Goal: Book appointment/travel/reservation

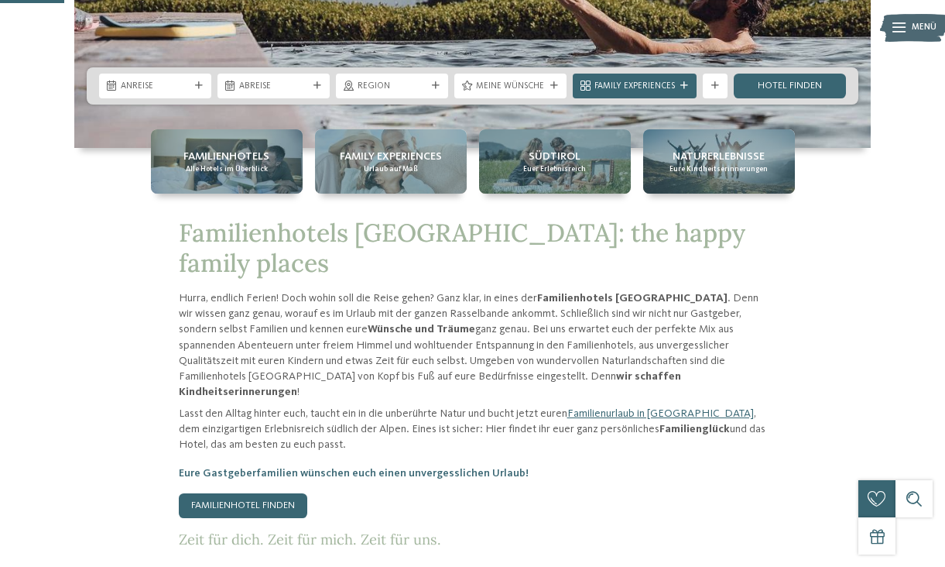
scroll to position [391, 0]
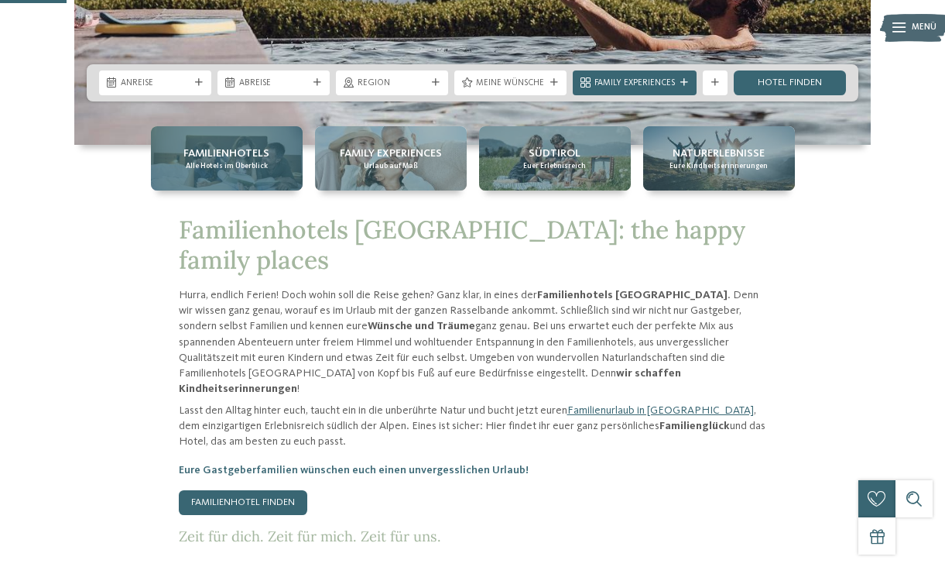
click at [220, 152] on span "Familienhotels" at bounding box center [226, 153] width 86 height 15
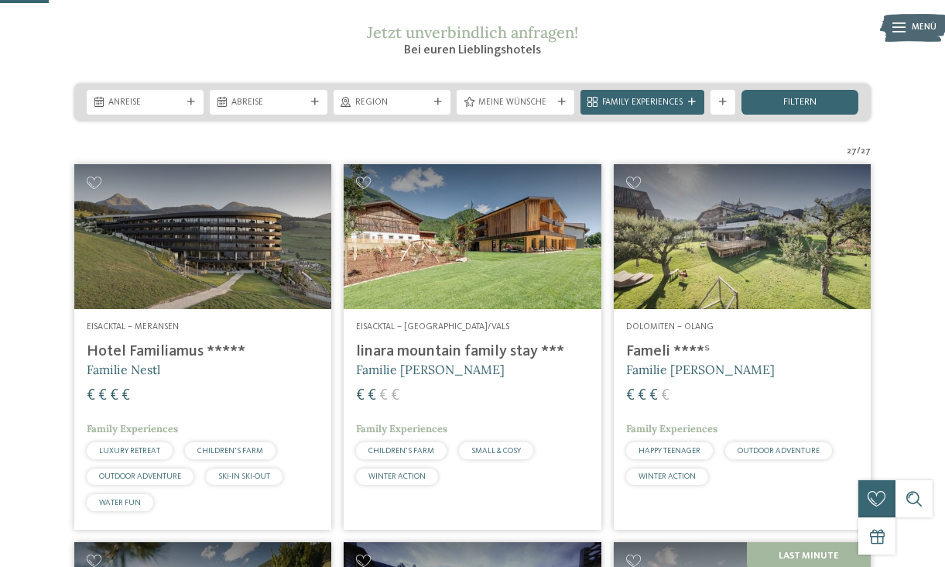
scroll to position [205, 0]
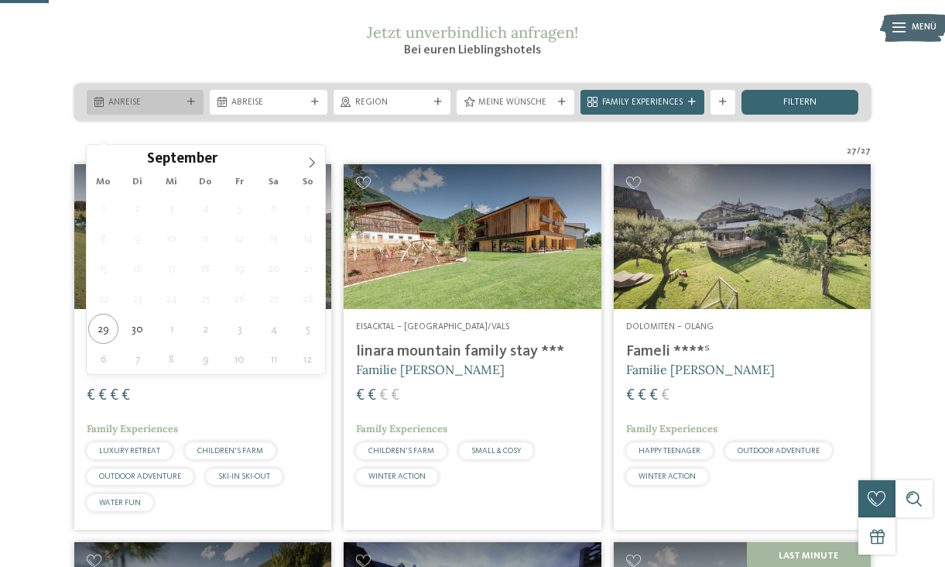
click at [159, 109] on span "Anreise" at bounding box center [145, 103] width 74 height 12
click at [301, 156] on span at bounding box center [312, 158] width 26 height 26
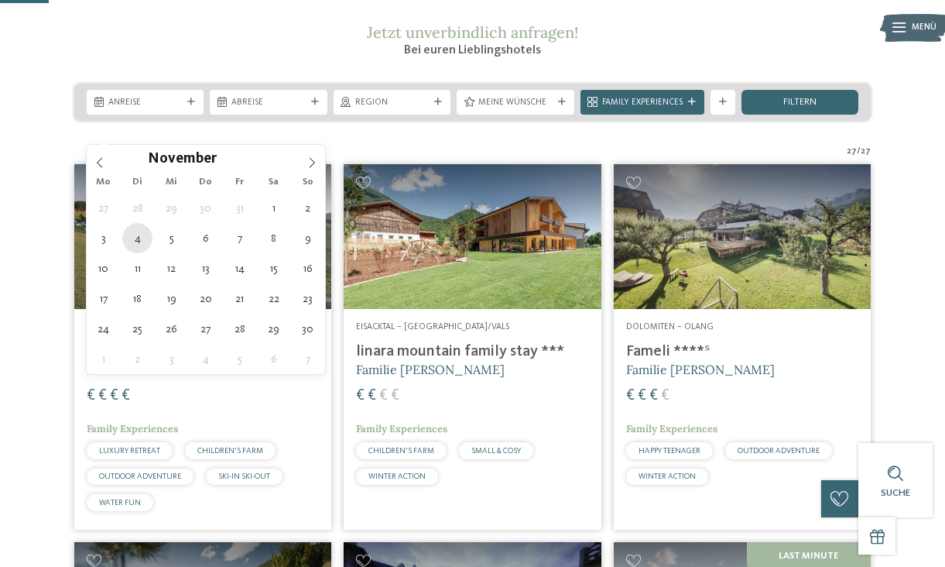
type div "04.11.2025"
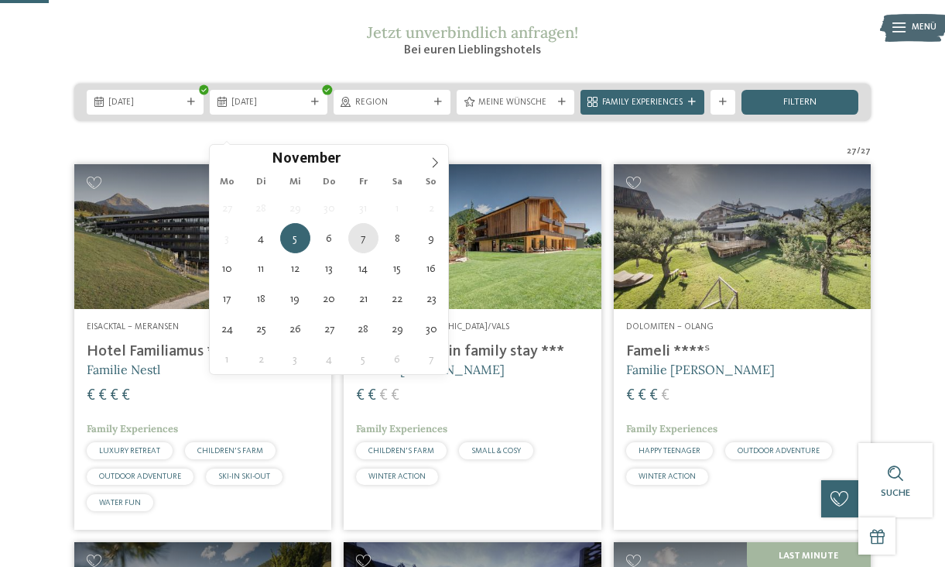
type div "07.11.2025"
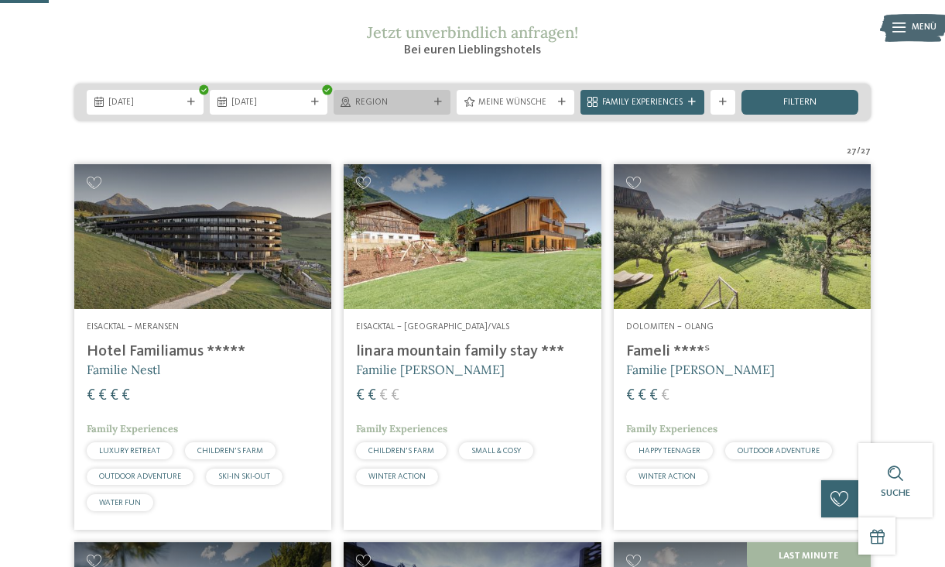
click at [426, 115] on div "Region" at bounding box center [392, 102] width 117 height 25
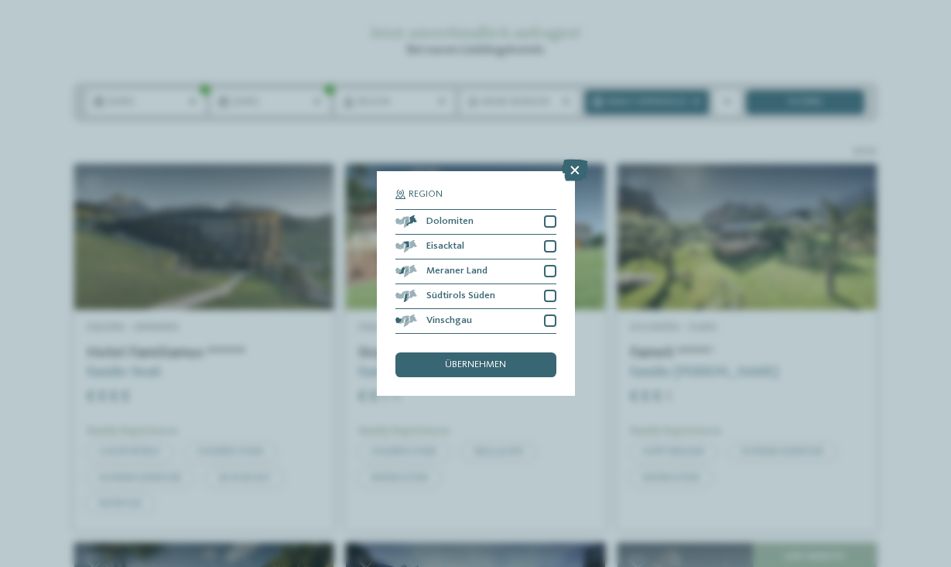
click at [556, 171] on div "Region Dolomiten Eisacktal" at bounding box center [476, 283] width 198 height 224
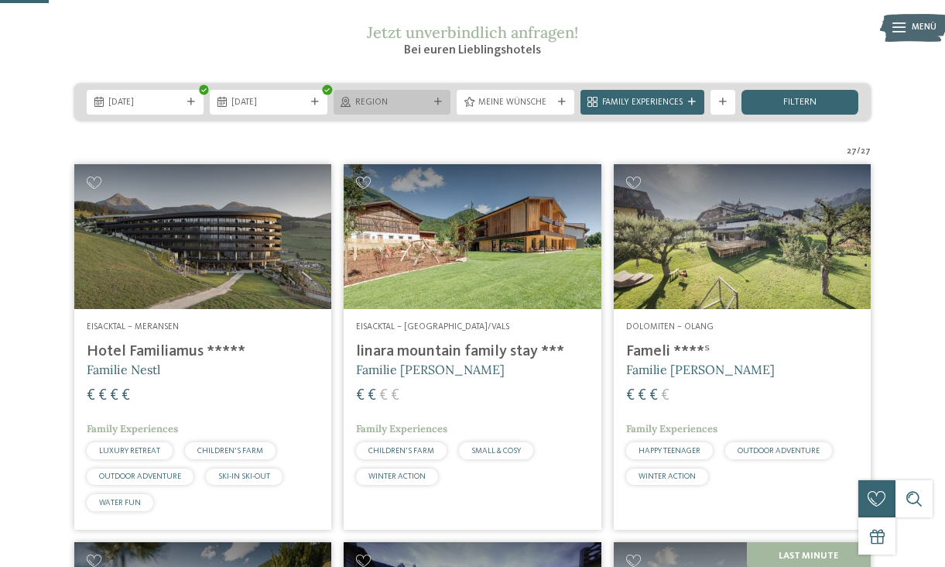
click at [409, 108] on div "Region" at bounding box center [392, 101] width 80 height 13
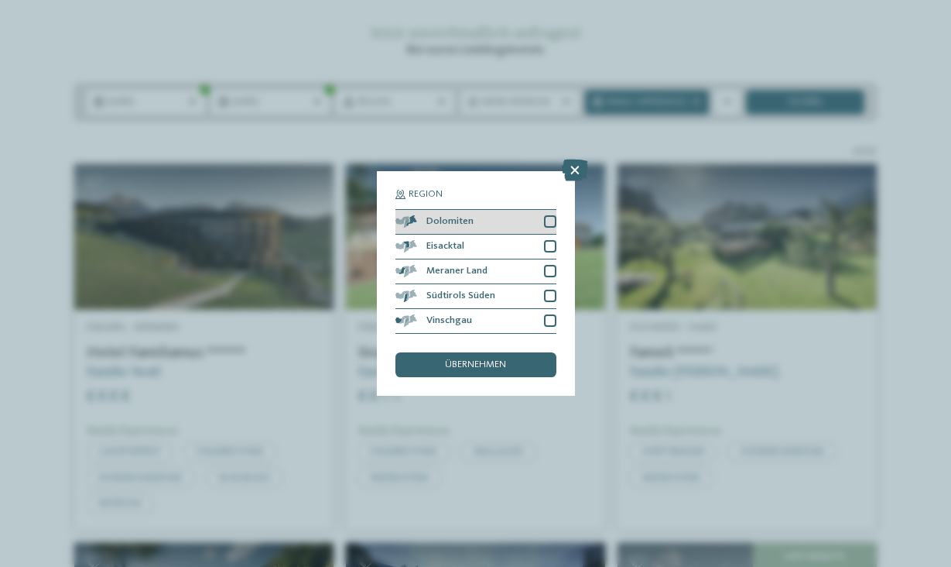
click at [549, 215] on div at bounding box center [550, 221] width 12 height 12
click at [455, 360] on span "übernehmen" at bounding box center [475, 365] width 61 height 10
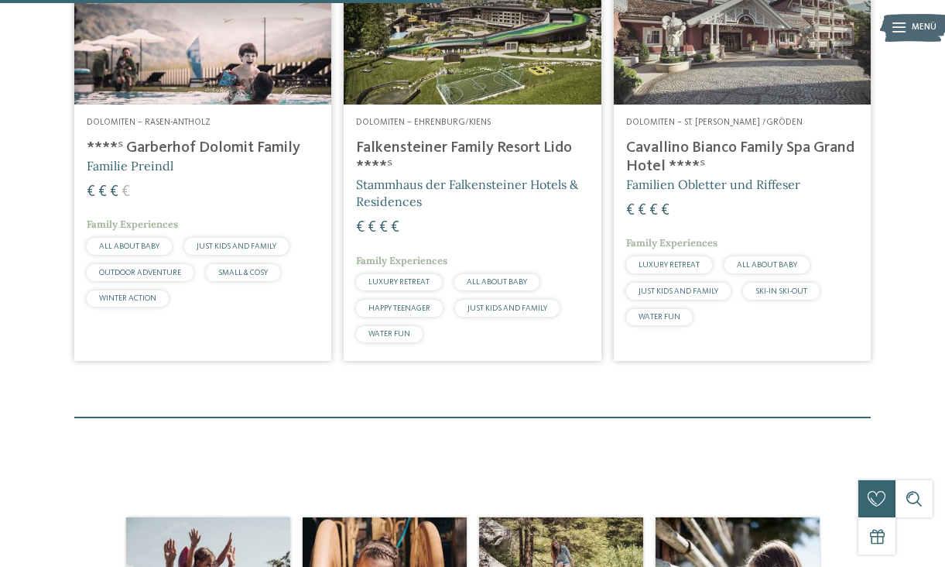
scroll to position [479, 0]
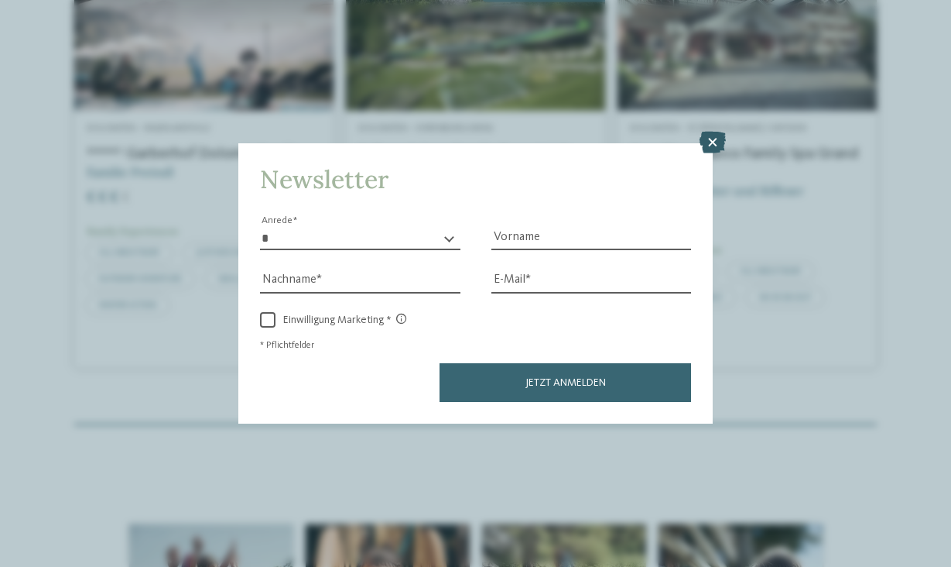
click at [714, 132] on icon at bounding box center [713, 143] width 26 height 22
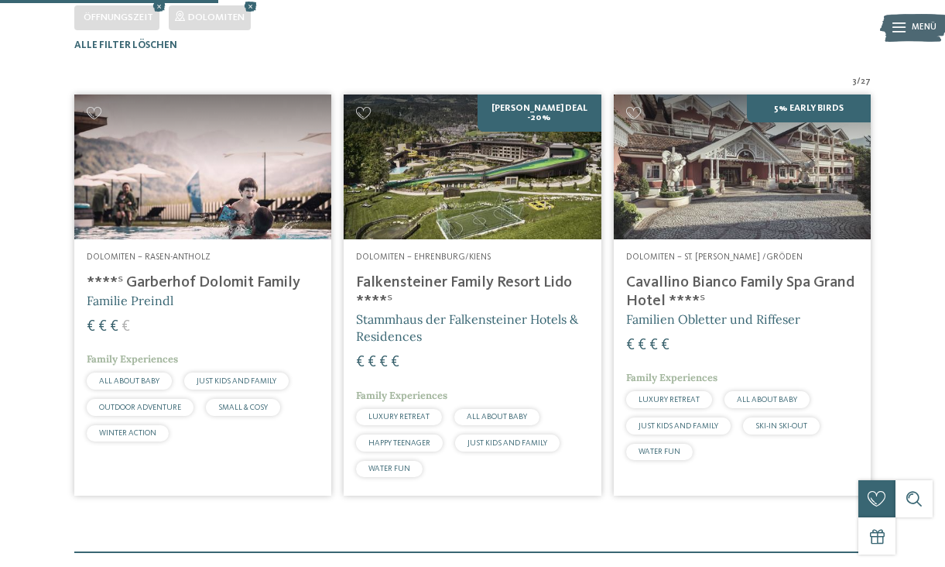
scroll to position [216, 0]
